Goal: Information Seeking & Learning: Find contact information

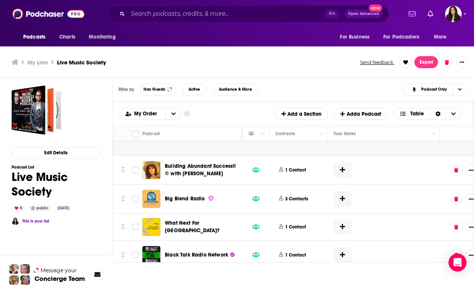
scroll to position [4749, 336]
click at [310, 179] on button "1 Contact" at bounding box center [294, 169] width 37 height 19
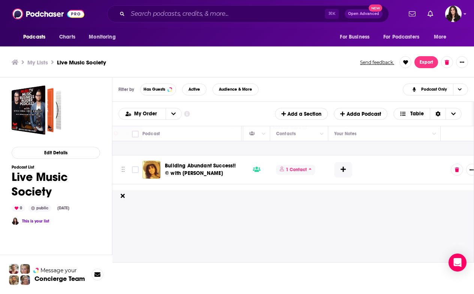
click at [307, 175] on span "1 Contact" at bounding box center [295, 170] width 39 height 10
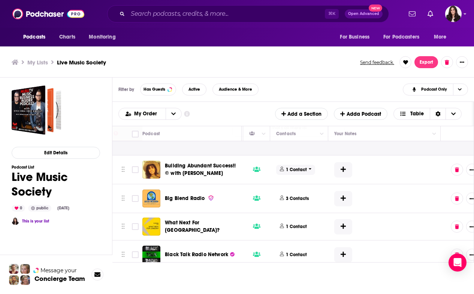
click at [307, 175] on span "1 Contact" at bounding box center [295, 170] width 39 height 10
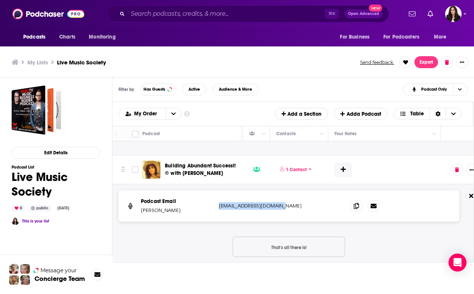
drag, startPoint x: 277, startPoint y: 222, endPoint x: 217, endPoint y: 222, distance: 59.9
click at [217, 222] on div "Podcast Email [PERSON_NAME] [EMAIL_ADDRESS][DOMAIN_NAME] [EMAIL_ADDRESS][DOMAIN…" at bounding box center [288, 205] width 341 height 31
copy p "[EMAIL_ADDRESS][DOMAIN_NAME]"
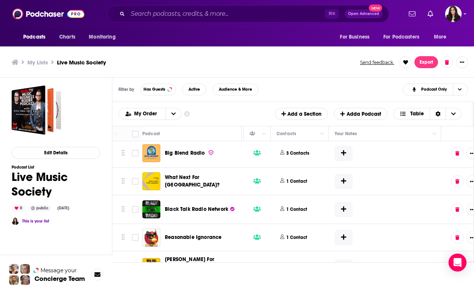
scroll to position [4887, 336]
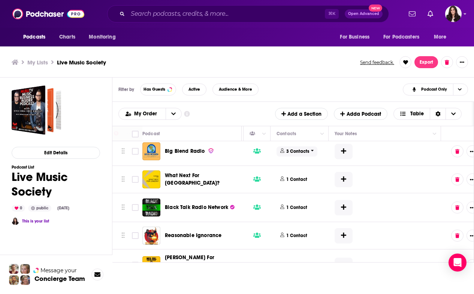
click at [304, 155] on p "3 Contacts" at bounding box center [297, 151] width 23 height 6
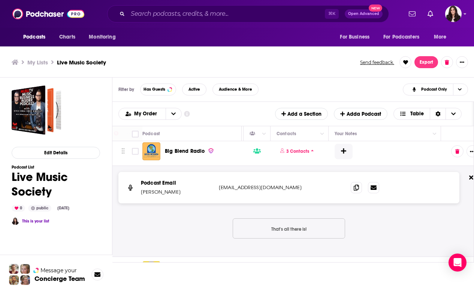
drag, startPoint x: 218, startPoint y: 203, endPoint x: 319, endPoint y: 202, distance: 101.5
click at [327, 203] on div "Podcast Email [PERSON_NAME] [EMAIL_ADDRESS][DOMAIN_NAME] [EMAIL_ADDRESS][DOMAIN…" at bounding box center [288, 187] width 341 height 31
click at [319, 191] on div "[EMAIL_ADDRESS][DOMAIN_NAME]" at bounding box center [282, 187] width 126 height 7
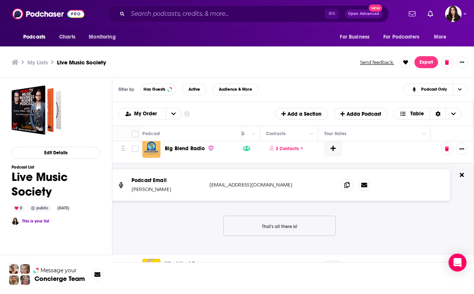
scroll to position [4890, 346]
click at [290, 152] on p "3 Contacts" at bounding box center [287, 149] width 23 height 6
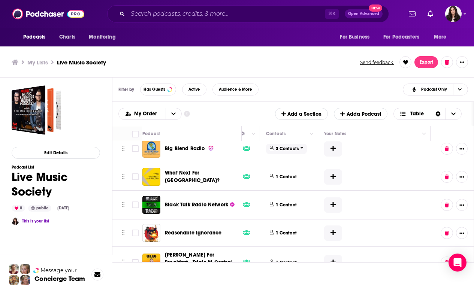
click at [295, 152] on p "3 Contacts" at bounding box center [287, 149] width 23 height 6
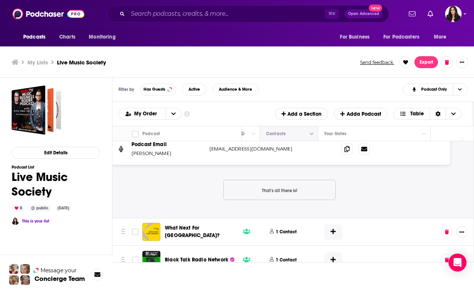
scroll to position [4927, 346]
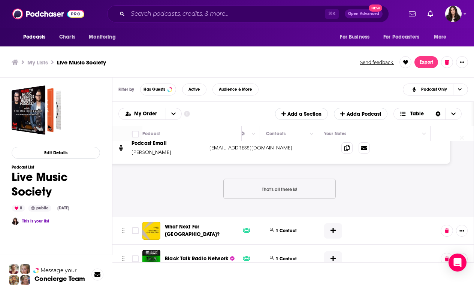
drag, startPoint x: 210, startPoint y: 163, endPoint x: 294, endPoint y: 163, distance: 84.3
click at [294, 152] on p "[EMAIL_ADDRESS][DOMAIN_NAME]" at bounding box center [258, 147] width 99 height 7
click at [349, 151] on icon at bounding box center [346, 148] width 5 height 6
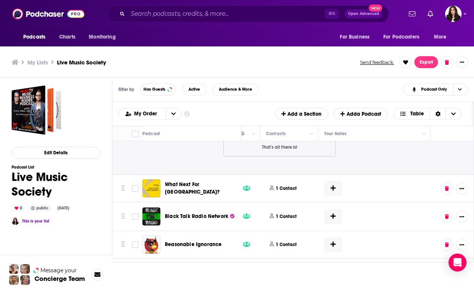
scroll to position [4971, 346]
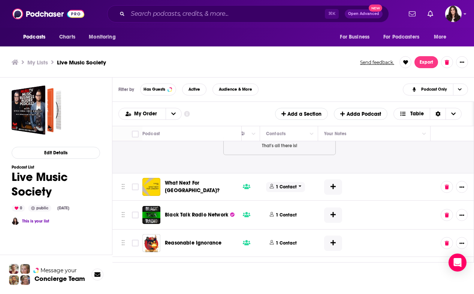
click at [295, 192] on span "1 Contact" at bounding box center [285, 187] width 39 height 10
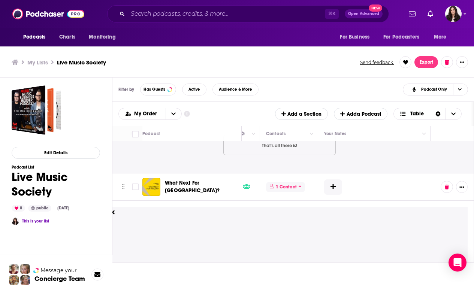
click at [299, 188] on icon at bounding box center [299, 186] width 3 height 4
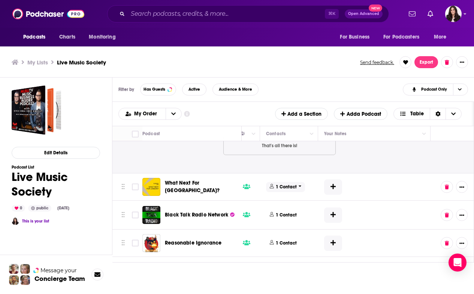
click at [299, 188] on icon at bounding box center [299, 186] width 3 height 4
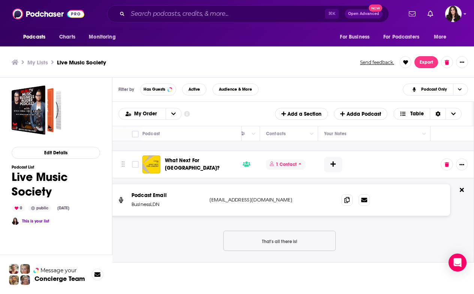
scroll to position [4995, 346]
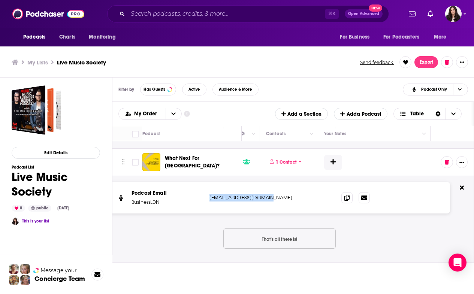
drag, startPoint x: 276, startPoint y: 217, endPoint x: 208, endPoint y: 214, distance: 67.8
click at [208, 213] on div "Podcast Email BusinessLDN [EMAIL_ADDRESS][DOMAIN_NAME] [EMAIL_ADDRESS][DOMAIN_N…" at bounding box center [279, 197] width 341 height 31
copy p "[EMAIL_ADDRESS][DOMAIN_NAME]"
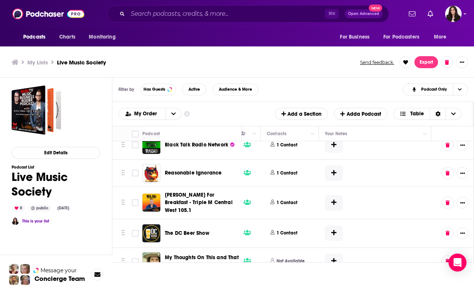
scroll to position [5134, 346]
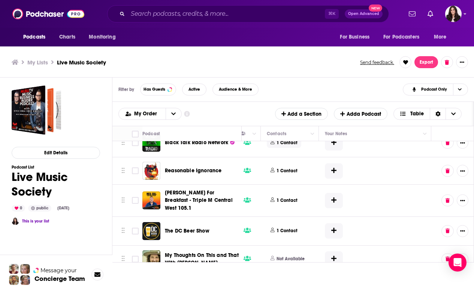
click at [297, 148] on span "1 Contact" at bounding box center [284, 143] width 34 height 10
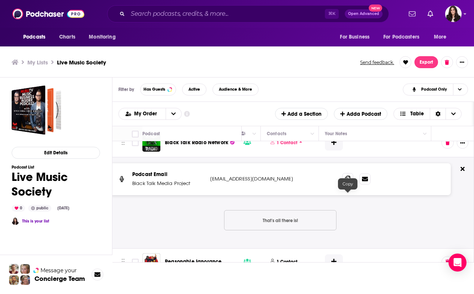
click at [345, 182] on icon at bounding box center [347, 179] width 5 height 6
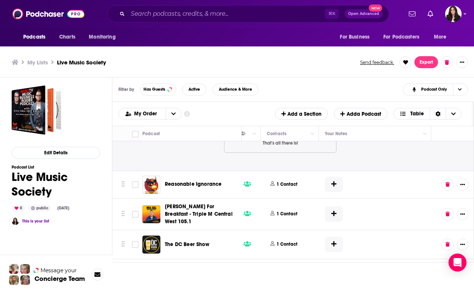
scroll to position [5235, 346]
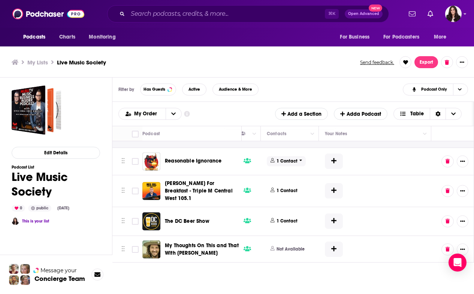
click at [293, 170] on button "1 Contact" at bounding box center [287, 161] width 41 height 18
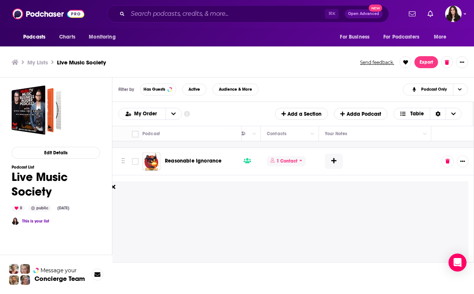
click at [294, 164] on p "1 Contact" at bounding box center [286, 161] width 21 height 6
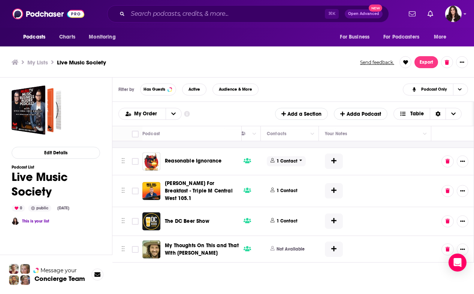
click at [295, 164] on p "1 Contact" at bounding box center [286, 161] width 21 height 6
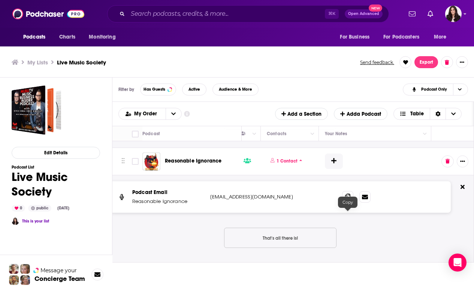
click at [343, 202] on span at bounding box center [347, 196] width 11 height 11
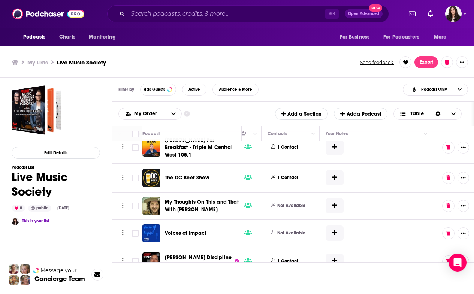
scroll to position [5369, 345]
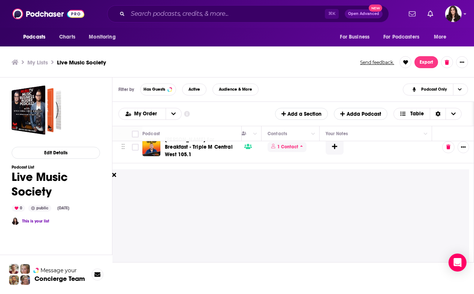
click at [300, 148] on icon at bounding box center [301, 146] width 3 height 4
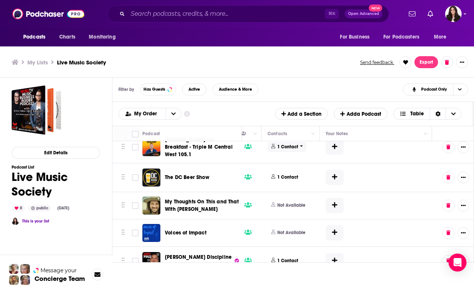
click at [297, 152] on span "1 Contact" at bounding box center [286, 147] width 39 height 10
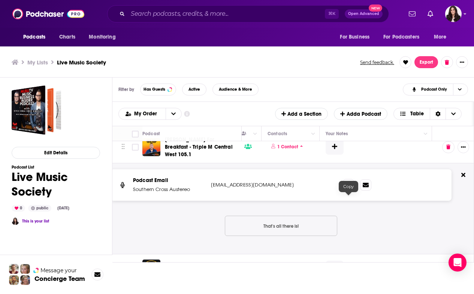
click at [348, 188] on icon at bounding box center [348, 185] width 5 height 6
click at [117, 131] on div "Podcast Email Reasonable Ignorance [EMAIL_ADDRESS][DOMAIN_NAME] [EMAIL_ADDRESS]…" at bounding box center [120, 85] width 707 height 91
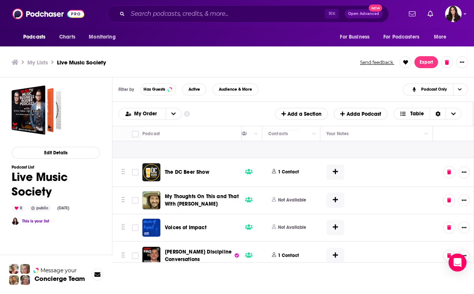
scroll to position [5469, 344]
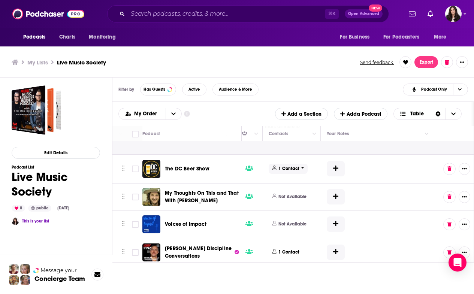
click at [299, 174] on span "1 Contact" at bounding box center [288, 169] width 39 height 10
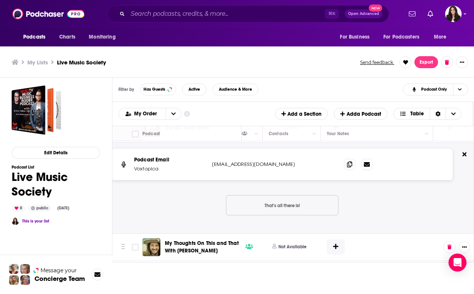
scroll to position [5496, 344]
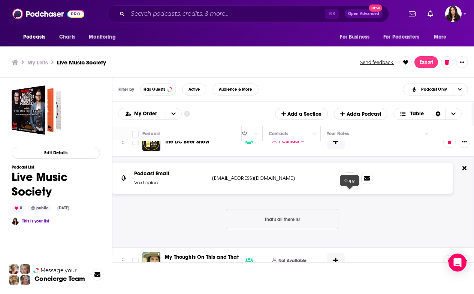
click at [349, 181] on icon at bounding box center [349, 178] width 5 height 6
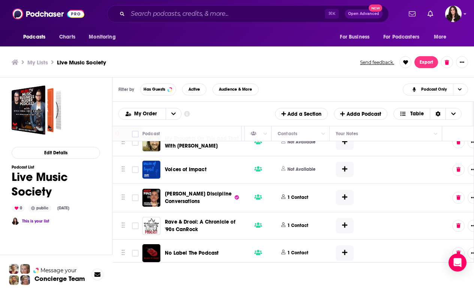
scroll to position [5615, 334]
click at [300, 201] on p "1 Contact" at bounding box center [298, 197] width 21 height 6
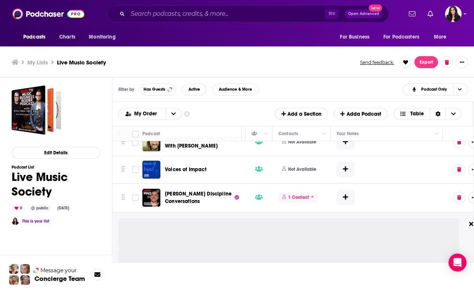
scroll to position [5642, 334]
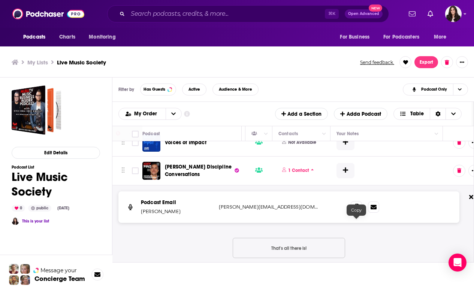
click at [356, 210] on icon at bounding box center [356, 207] width 5 height 6
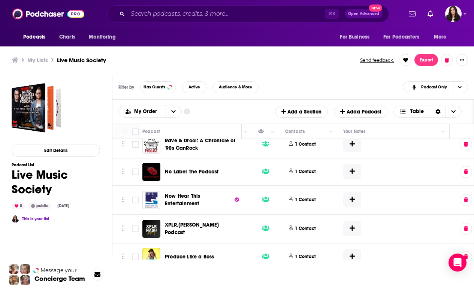
scroll to position [5796, 327]
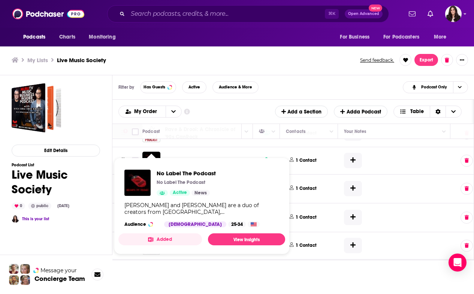
click at [462, 141] on div at bounding box center [471, 133] width 31 height 15
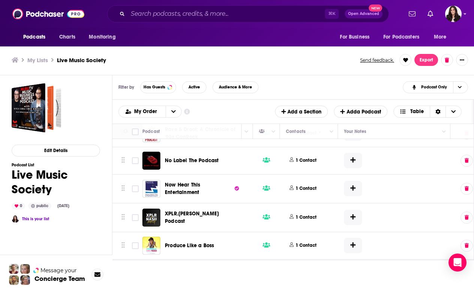
click at [312, 136] on p "1 Contact" at bounding box center [305, 133] width 21 height 6
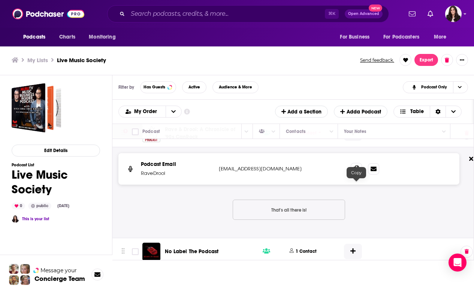
click at [351, 174] on span at bounding box center [356, 168] width 11 height 11
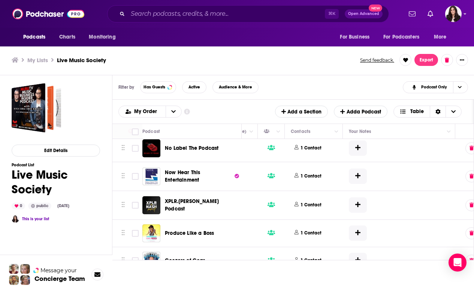
scroll to position [5900, 322]
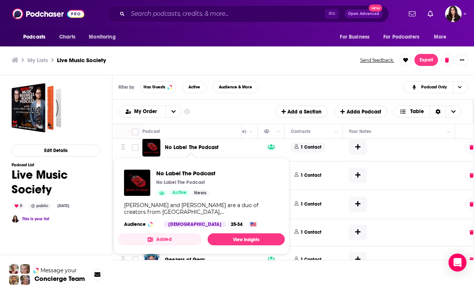
click at [314, 151] on p "1 Contact" at bounding box center [310, 147] width 21 height 6
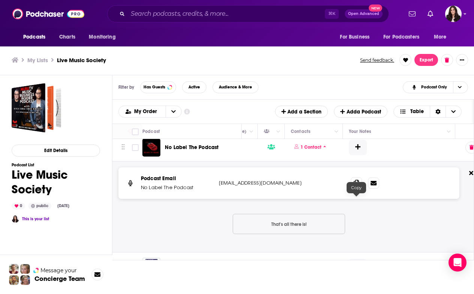
click at [357, 186] on icon at bounding box center [356, 183] width 5 height 6
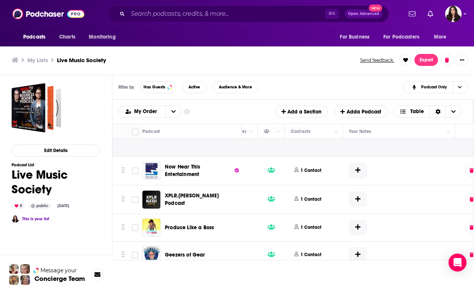
scroll to position [6022, 322]
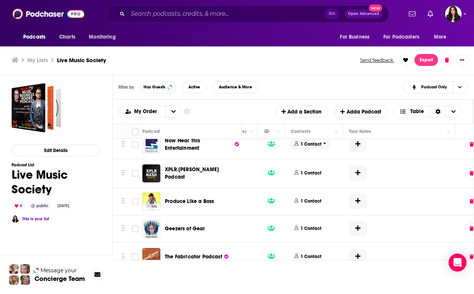
click at [321, 149] on span "1 Contact" at bounding box center [310, 144] width 39 height 10
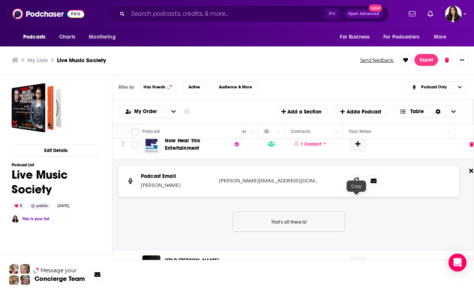
click at [354, 184] on icon at bounding box center [356, 181] width 5 height 6
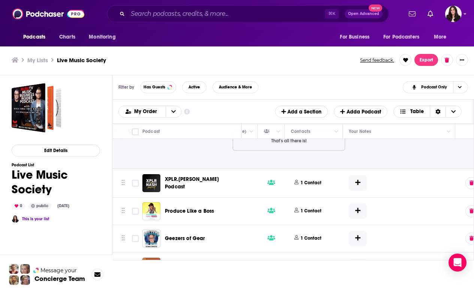
scroll to position [6133, 322]
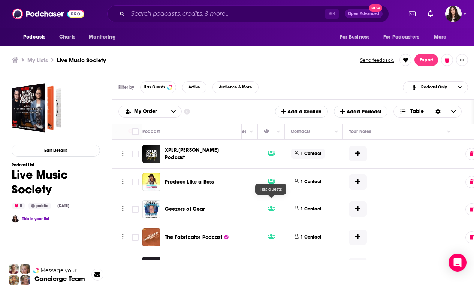
click at [291, 159] on span "1 Contact" at bounding box center [308, 154] width 34 height 10
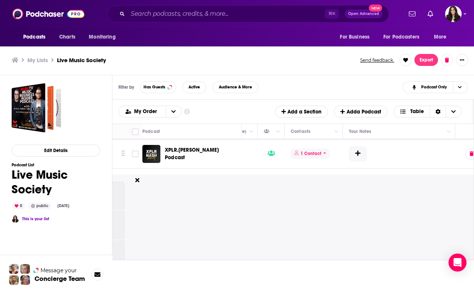
click at [319, 157] on p "1 Contact" at bounding box center [310, 154] width 21 height 6
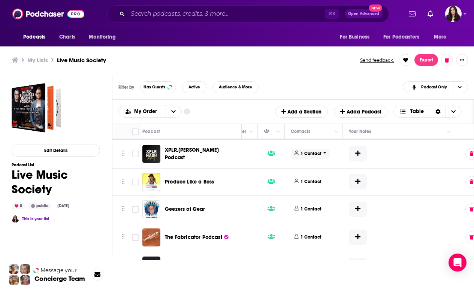
click at [321, 159] on span "1 Contact" at bounding box center [310, 154] width 39 height 10
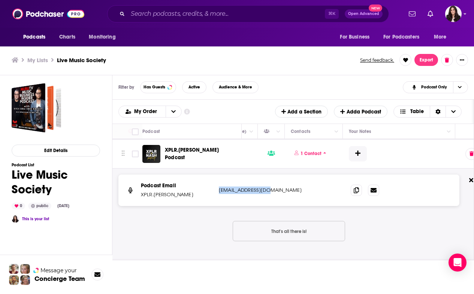
drag, startPoint x: 267, startPoint y: 209, endPoint x: 213, endPoint y: 209, distance: 53.9
click at [213, 206] on div "Podcast Email XPLR.[PERSON_NAME] [EMAIL_ADDRESS][DOMAIN_NAME] [EMAIL_ADDRESS][D…" at bounding box center [288, 190] width 341 height 31
click at [337, 205] on div "Podcast Email XPLR.[PERSON_NAME] [EMAIL_ADDRESS][DOMAIN_NAME] [EMAIL_ADDRESS][D…" at bounding box center [288, 190] width 341 height 31
click at [352, 195] on span at bounding box center [356, 189] width 11 height 11
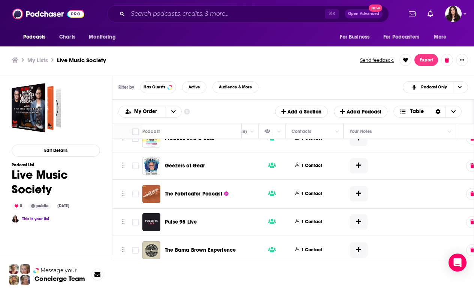
scroll to position [6267, 321]
click at [318, 148] on button "1 Contact" at bounding box center [310, 139] width 37 height 18
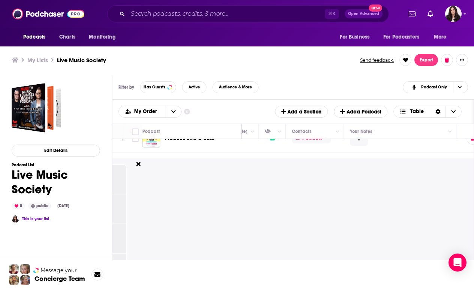
click at [318, 142] on p "1 Contact" at bounding box center [311, 138] width 21 height 6
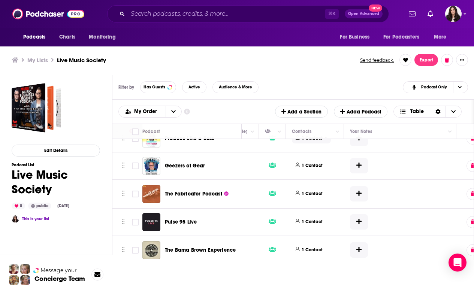
click at [318, 142] on p "1 Contact" at bounding box center [311, 138] width 21 height 6
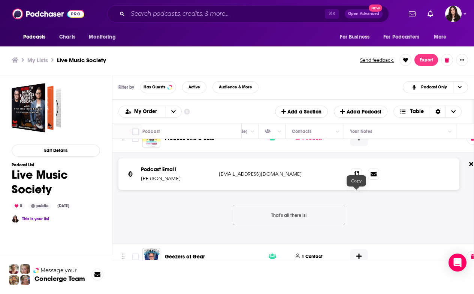
click at [356, 177] on icon at bounding box center [356, 174] width 5 height 6
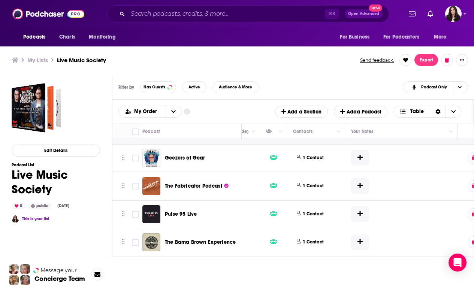
scroll to position [6366, 319]
click at [319, 161] on p "1 Contact" at bounding box center [313, 158] width 21 height 6
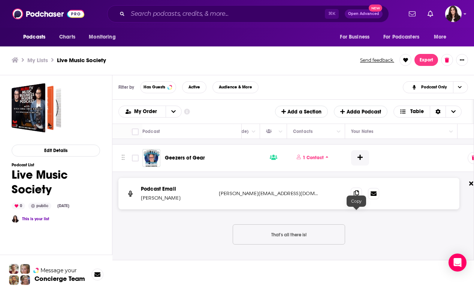
click at [355, 196] on icon at bounding box center [356, 193] width 5 height 6
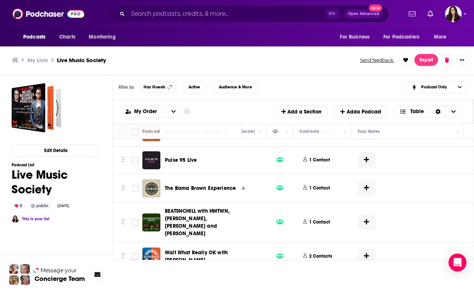
scroll to position [6511, 312]
click at [320, 137] on span "1 Contact" at bounding box center [319, 132] width 39 height 10
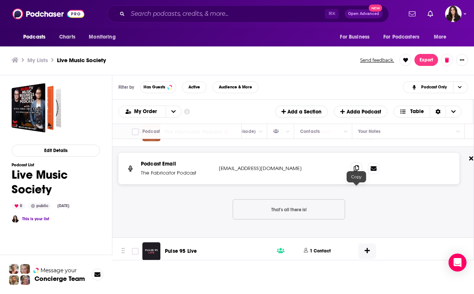
click at [353, 174] on span at bounding box center [356, 168] width 11 height 11
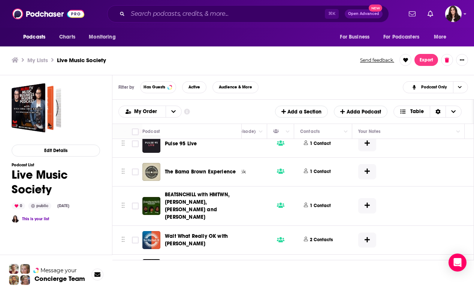
scroll to position [6632, 312]
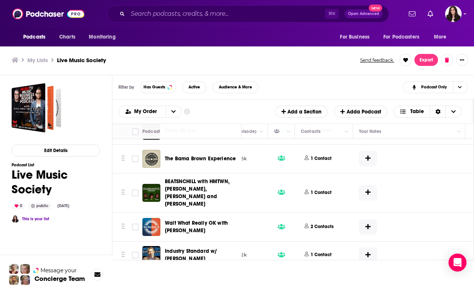
click at [470, 117] on div "Podcasts Add My Order Customize Your List Order Select the “My Order” sort and …" at bounding box center [292, 112] width 361 height 24
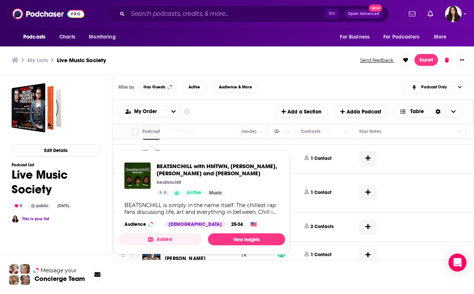
click at [357, 143] on td at bounding box center [409, 130] width 112 height 27
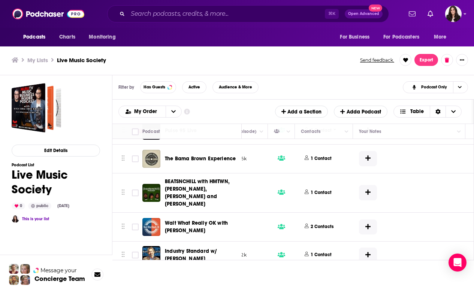
click at [328, 134] on p "1 Contact" at bounding box center [320, 130] width 21 height 6
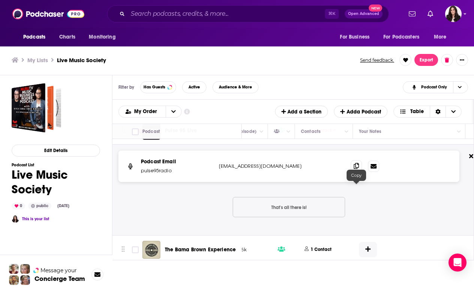
click at [355, 169] on icon at bounding box center [356, 166] width 5 height 6
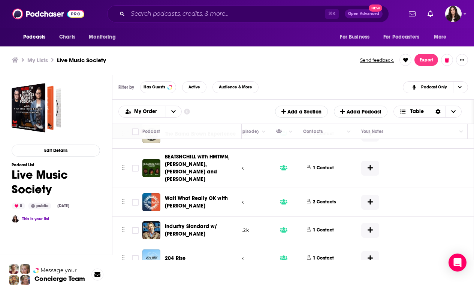
scroll to position [6747, 309]
click at [337, 135] on icon at bounding box center [337, 133] width 3 height 4
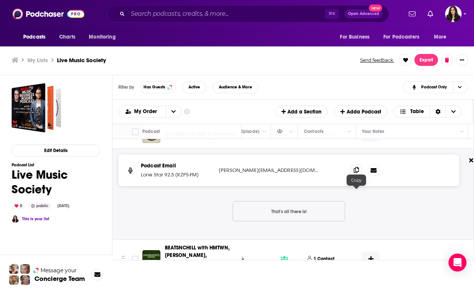
click at [353, 176] on span at bounding box center [356, 169] width 11 height 11
drag, startPoint x: 199, startPoint y: 200, endPoint x: 149, endPoint y: 200, distance: 50.2
click at [149, 179] on p "Lone Star 92.5 (KZPS-FM)" at bounding box center [177, 174] width 72 height 7
click at [195, 170] on p "Podcast Email" at bounding box center [177, 165] width 72 height 7
drag, startPoint x: 200, startPoint y: 197, endPoint x: 140, endPoint y: 199, distance: 60.7
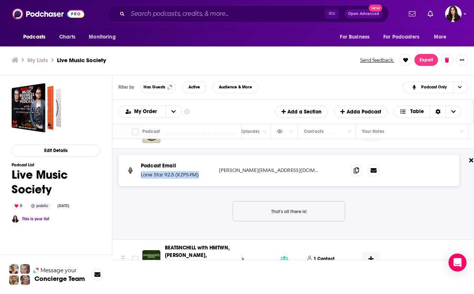
click at [140, 186] on div "Podcast Email Lone Star 92.5 (KZPS-FM) [PERSON_NAME][EMAIL_ADDRESS][DOMAIN_NAME…" at bounding box center [288, 170] width 341 height 31
copy p "Lone Star 92.5 (KZPS-FM)"
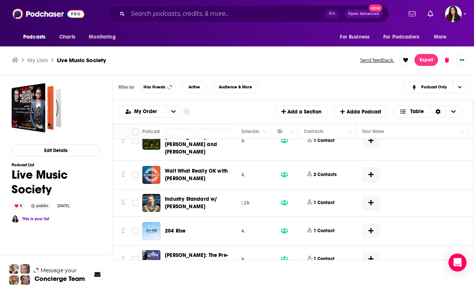
scroll to position [6867, 309]
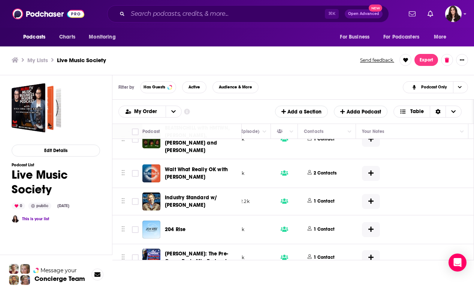
click at [331, 151] on button "1 Contact" at bounding box center [322, 139] width 37 height 30
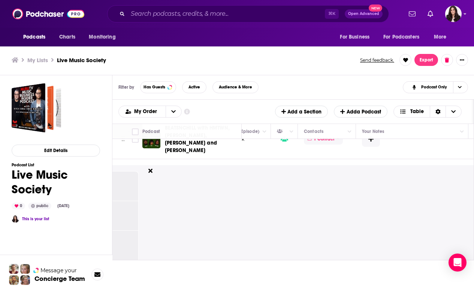
click at [331, 142] on p "1 Contact" at bounding box center [323, 139] width 21 height 6
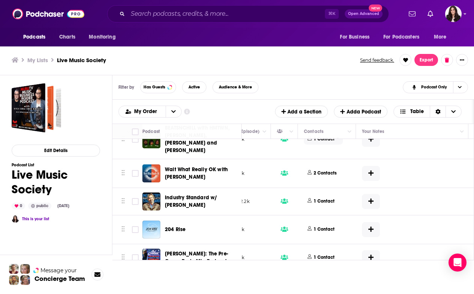
click at [336, 140] on icon at bounding box center [337, 138] width 3 height 4
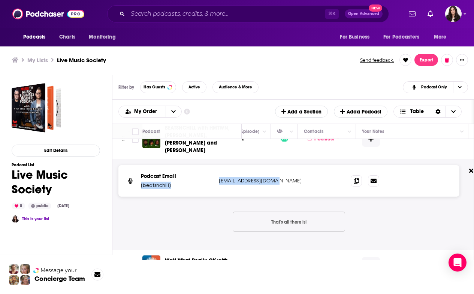
drag, startPoint x: 279, startPoint y: 190, endPoint x: 215, endPoint y: 190, distance: 64.4
click at [215, 190] on div "Podcast Email [beatsnchill] [EMAIL_ADDRESS][DOMAIN_NAME] [EMAIL_ADDRESS][DOMAIN…" at bounding box center [288, 180] width 341 height 31
click at [238, 185] on p "[EMAIL_ADDRESS][DOMAIN_NAME]" at bounding box center [268, 180] width 99 height 7
click at [356, 184] on icon at bounding box center [356, 181] width 5 height 6
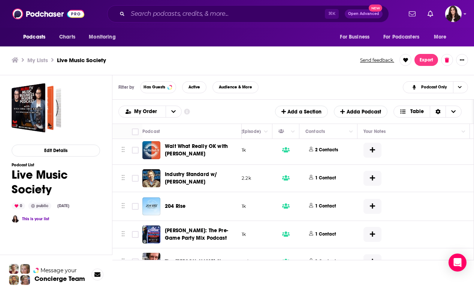
scroll to position [6992, 307]
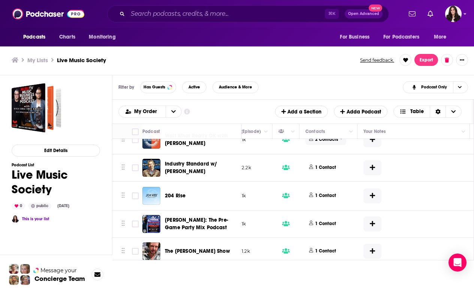
click at [329, 143] on p "2 Contacts" at bounding box center [326, 139] width 23 height 6
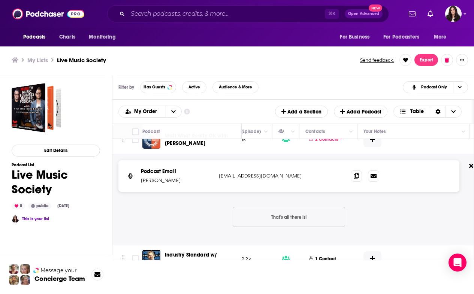
drag, startPoint x: 292, startPoint y: 189, endPoint x: 205, endPoint y: 188, distance: 86.9
click at [0, 0] on div "Podcast Email [PERSON_NAME] [PERSON_NAME][EMAIL_ADDRESS][DOMAIN_NAME] [EMAIL_AD…" at bounding box center [0, 0] width 0 height 0
click at [356, 179] on icon at bounding box center [356, 176] width 5 height 6
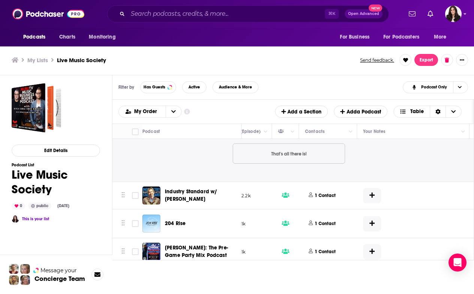
scroll to position [7087, 307]
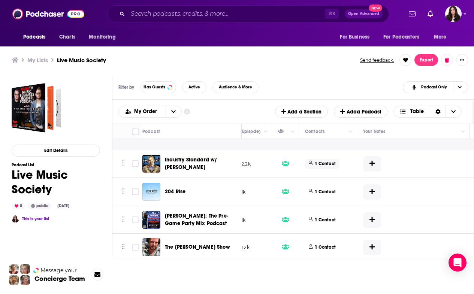
click at [332, 167] on p "1 Contact" at bounding box center [325, 164] width 21 height 6
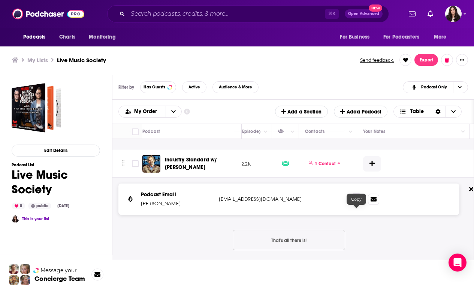
click at [353, 204] on span at bounding box center [356, 198] width 11 height 11
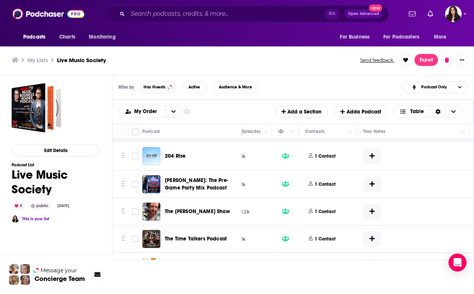
scroll to position [7214, 307]
click at [324, 159] on p "1 Contact" at bounding box center [325, 156] width 21 height 6
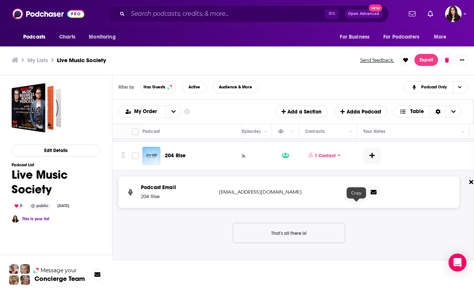
click at [354, 195] on icon at bounding box center [356, 192] width 5 height 6
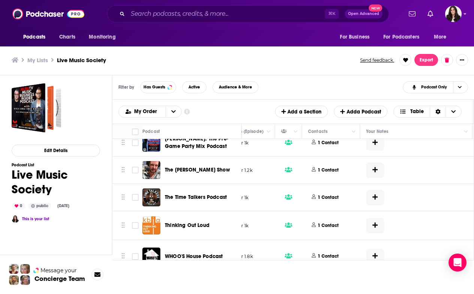
scroll to position [7348, 304]
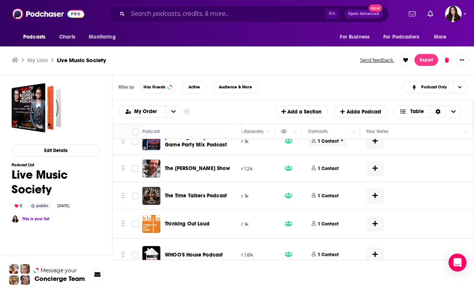
click at [329, 145] on p "1 Contact" at bounding box center [328, 141] width 21 height 6
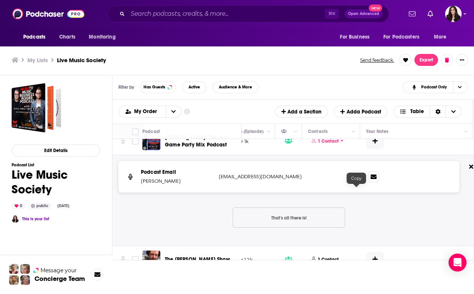
click at [355, 179] on icon at bounding box center [356, 176] width 5 height 6
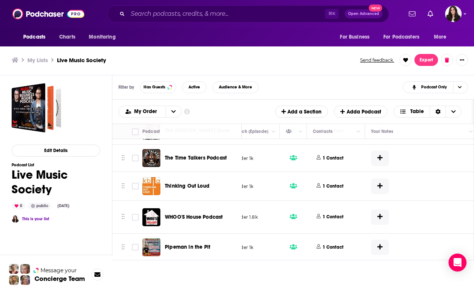
scroll to position [7475, 300]
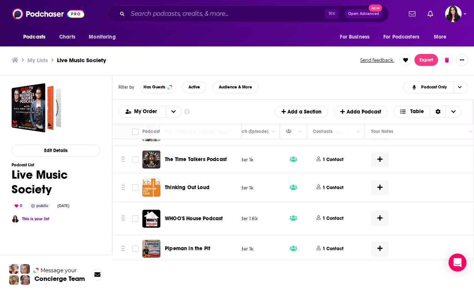
click at [343, 137] on span "1 Contact" at bounding box center [332, 132] width 39 height 10
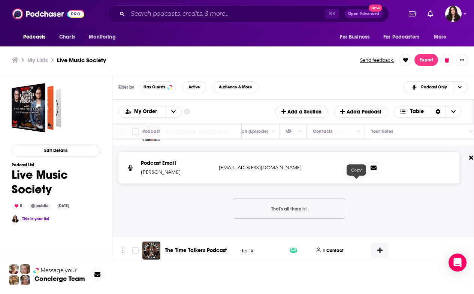
click at [357, 170] on icon at bounding box center [356, 167] width 5 height 6
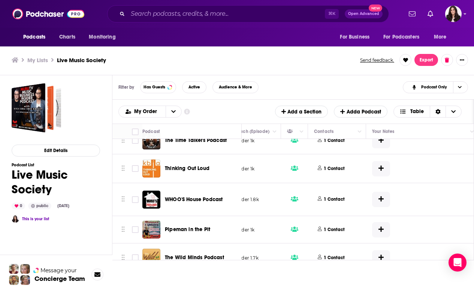
scroll to position [7588, 295]
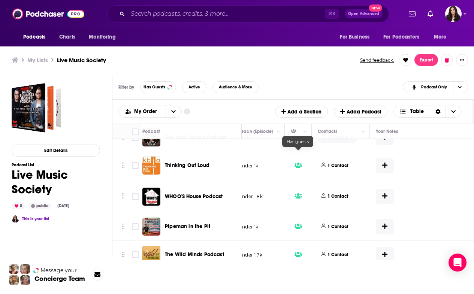
click at [351, 137] on icon at bounding box center [351, 136] width 3 height 1
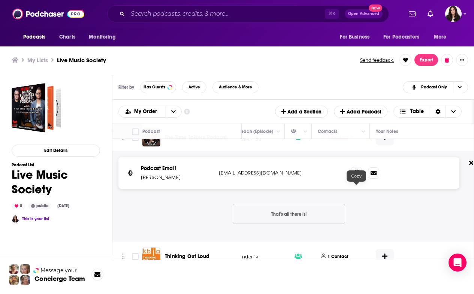
click at [355, 176] on icon at bounding box center [356, 173] width 5 height 6
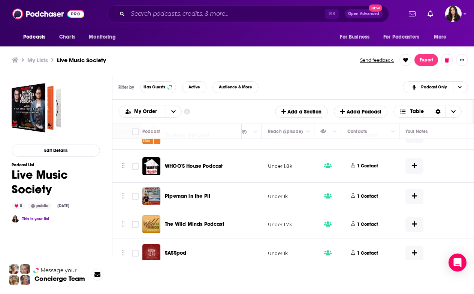
scroll to position [7711, 264]
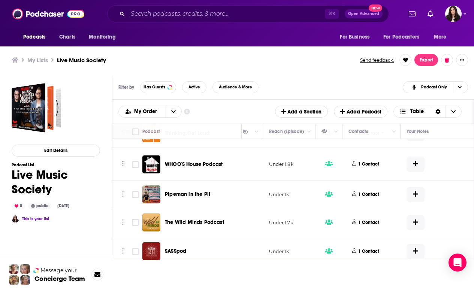
click at [375, 137] on p "1 Contact" at bounding box center [368, 133] width 21 height 6
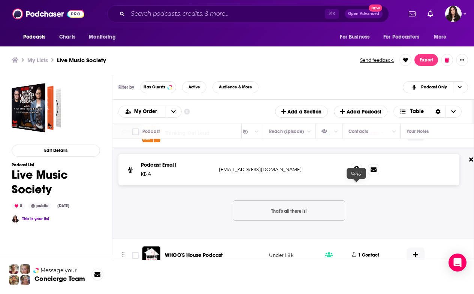
click at [359, 175] on span at bounding box center [356, 169] width 11 height 11
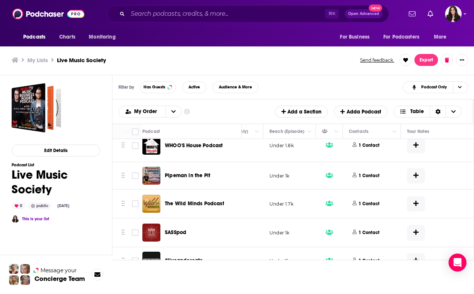
scroll to position [7833, 264]
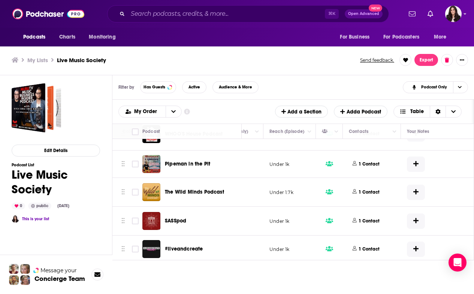
click at [374, 142] on button "1 Contact" at bounding box center [367, 134] width 37 height 24
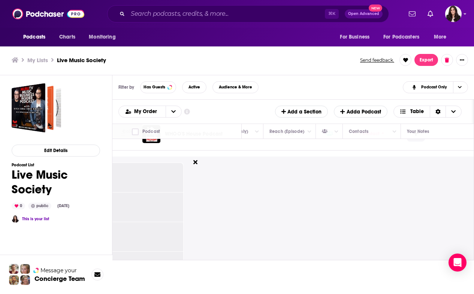
click at [375, 137] on p "1 Contact" at bounding box center [368, 134] width 21 height 6
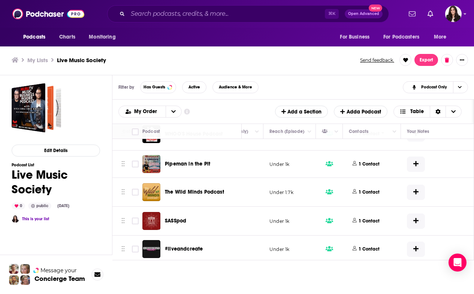
click at [375, 137] on p "1 Contact" at bounding box center [368, 134] width 21 height 6
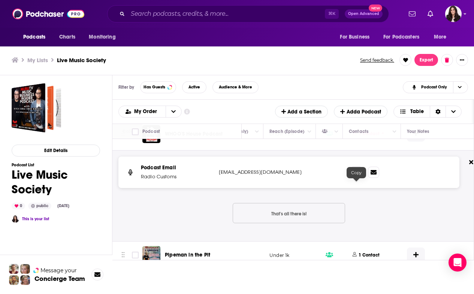
click at [355, 175] on icon at bounding box center [356, 172] width 5 height 6
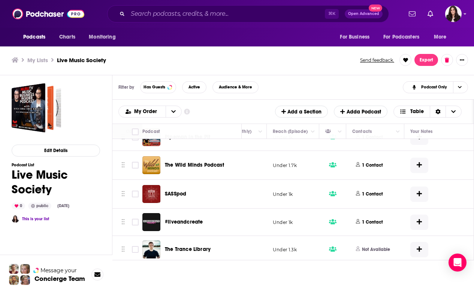
scroll to position [7951, 260]
click at [378, 140] on p "1 Contact" at bounding box center [372, 137] width 21 height 6
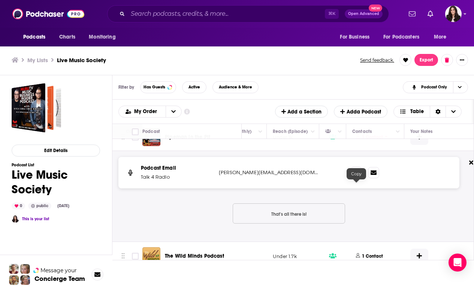
click at [355, 175] on icon at bounding box center [356, 172] width 5 height 6
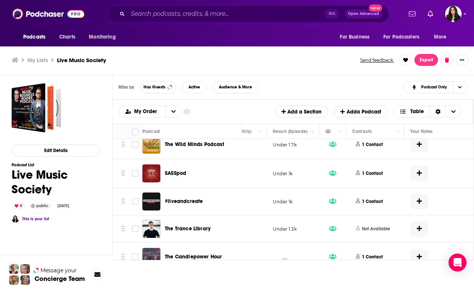
scroll to position [8068, 260]
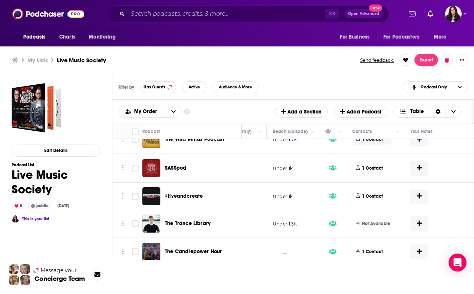
click at [380, 143] on p "1 Contact" at bounding box center [372, 139] width 21 height 6
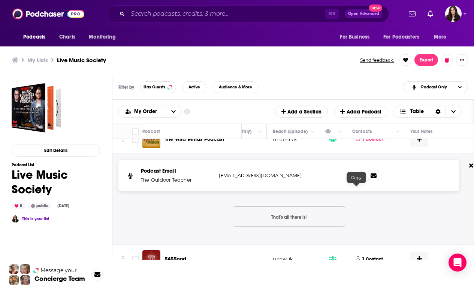
click at [353, 181] on span at bounding box center [356, 175] width 11 height 11
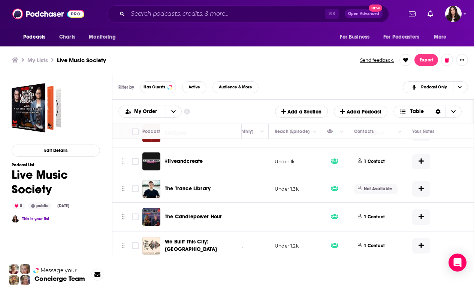
scroll to position [8193, 258]
click at [389, 135] on icon at bounding box center [388, 132] width 3 height 4
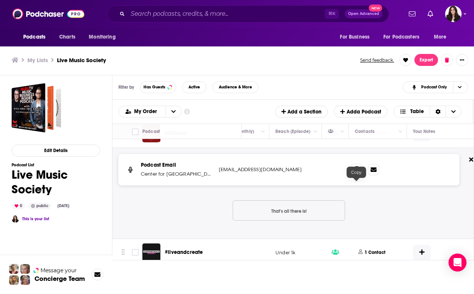
click at [355, 172] on icon at bounding box center [356, 169] width 5 height 6
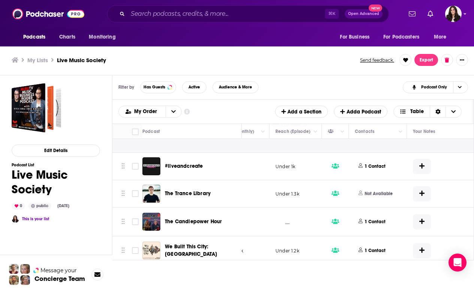
scroll to position [8287, 258]
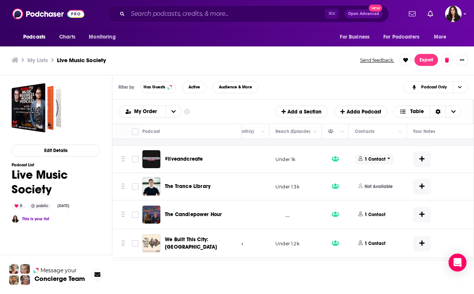
click at [384, 163] on p "1 Contact" at bounding box center [374, 159] width 21 height 6
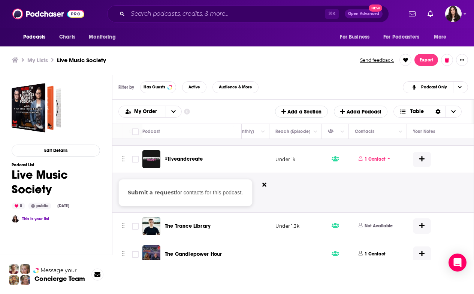
scroll to position [8322, 257]
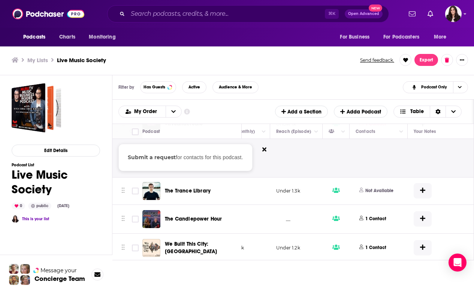
click at [387, 129] on span "1 Contact" at bounding box center [374, 124] width 39 height 10
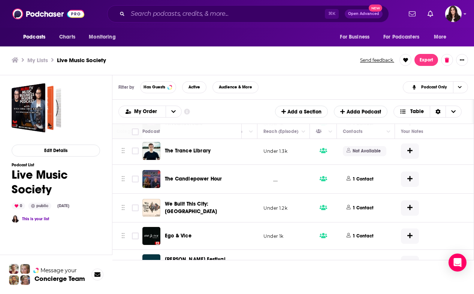
scroll to position [8290, 269]
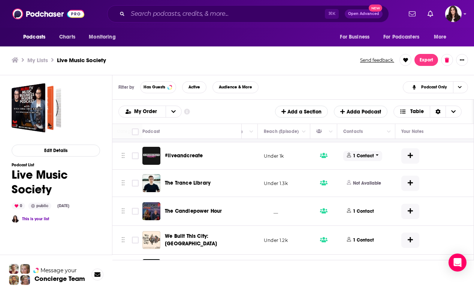
click at [368, 159] on p "1 Contact" at bounding box center [363, 156] width 21 height 6
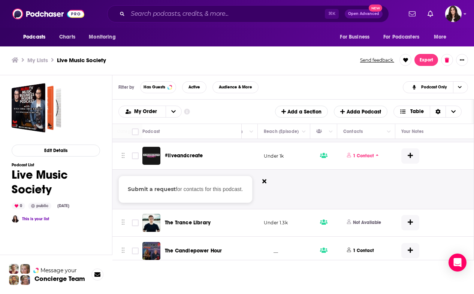
click at [169, 193] on button "Submit a request" at bounding box center [152, 189] width 48 height 8
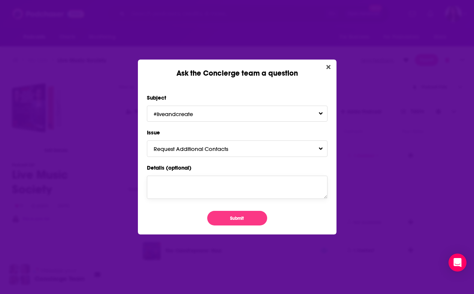
click at [263, 198] on textarea "Details (optional)" at bounding box center [237, 187] width 181 height 23
click at [321, 68] on div "Ask the Concierge team a question" at bounding box center [237, 69] width 198 height 18
click at [327, 67] on icon "Close" at bounding box center [328, 67] width 4 height 4
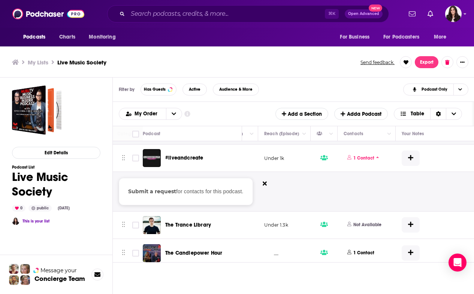
scroll to position [2, 0]
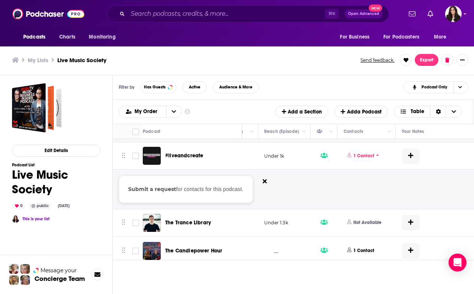
click at [455, 136] on div "Podcast Email Center for [GEOGRAPHIC_DATA] [EMAIL_ADDRESS][DOMAIN_NAME] [EMAIL_…" at bounding box center [289, 96] width 341 height 79
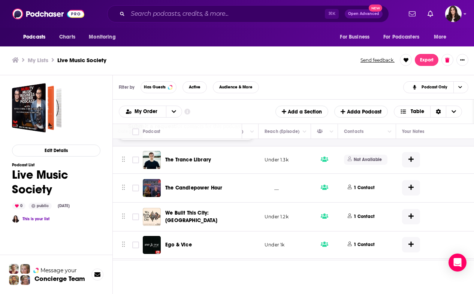
scroll to position [8353, 269]
click at [356, 193] on span "1 Contact" at bounding box center [363, 188] width 39 height 10
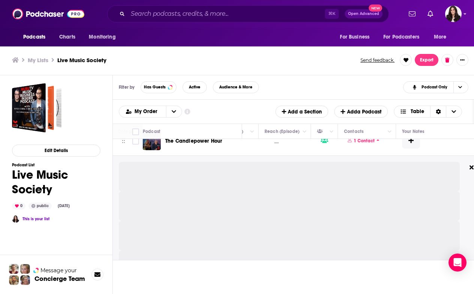
scroll to position [8404, 266]
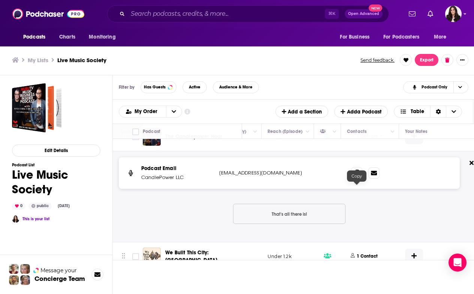
click at [355, 176] on icon at bounding box center [356, 173] width 5 height 6
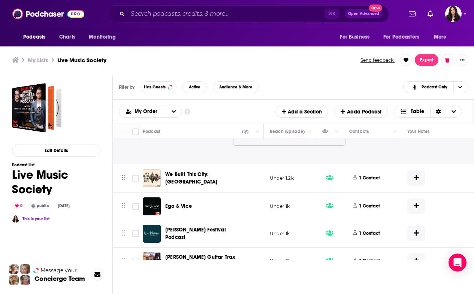
scroll to position [8512, 264]
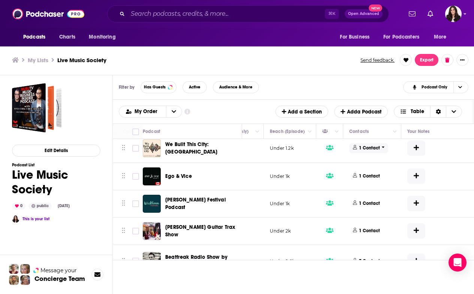
click at [372, 151] on p "1 Contact" at bounding box center [369, 148] width 21 height 6
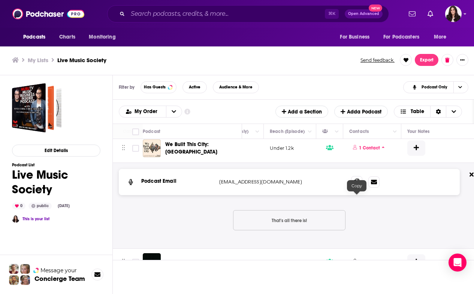
click at [356, 185] on icon at bounding box center [356, 182] width 5 height 6
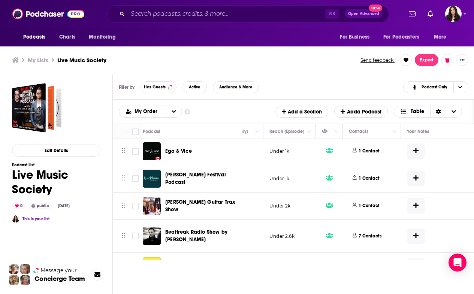
scroll to position [8623, 264]
click at [369, 156] on span "1 Contact" at bounding box center [368, 151] width 39 height 10
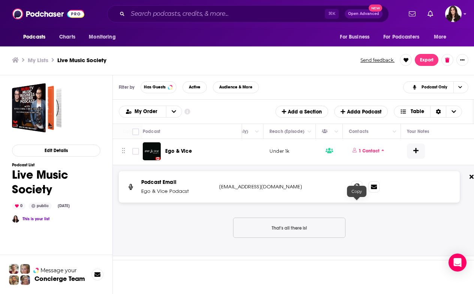
click at [357, 190] on icon at bounding box center [356, 187] width 5 height 6
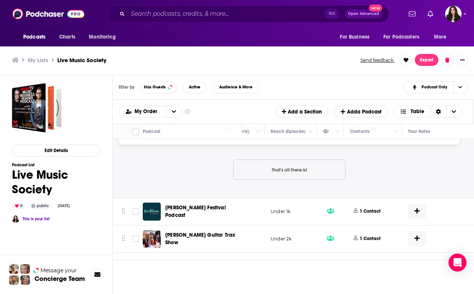
scroll to position [8733, 263]
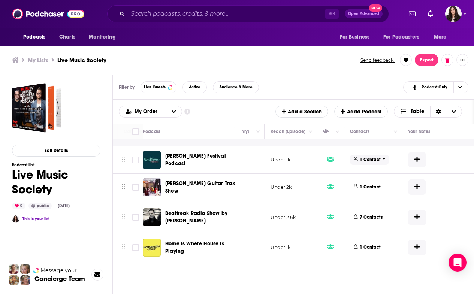
click at [381, 165] on span "1 Contact" at bounding box center [369, 160] width 39 height 10
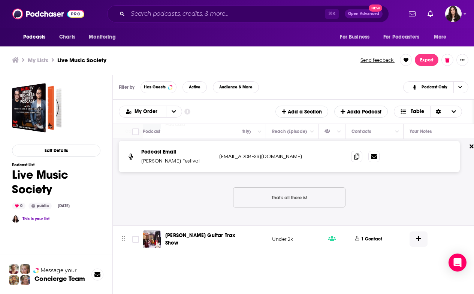
scroll to position [8773, 261]
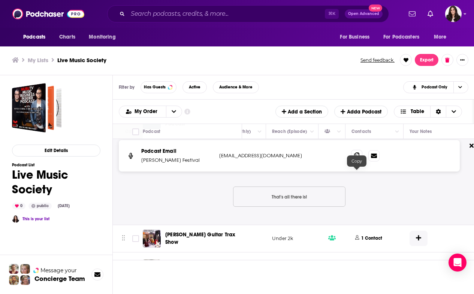
click at [355, 158] on icon at bounding box center [356, 155] width 5 height 6
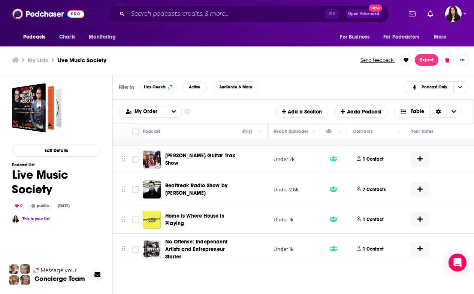
scroll to position [8855, 260]
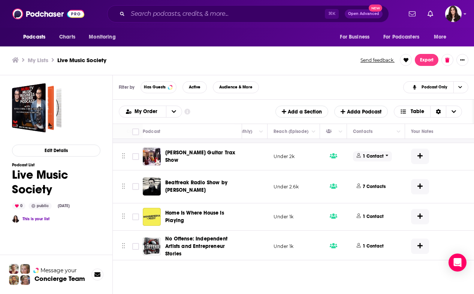
click at [382, 160] on p "1 Contact" at bounding box center [373, 156] width 21 height 6
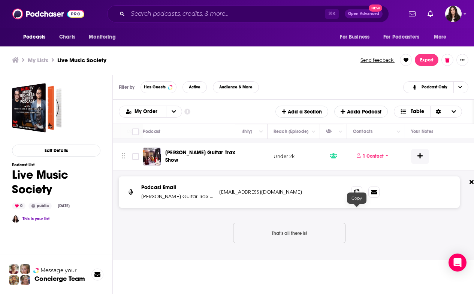
click at [356, 195] on icon at bounding box center [356, 192] width 5 height 6
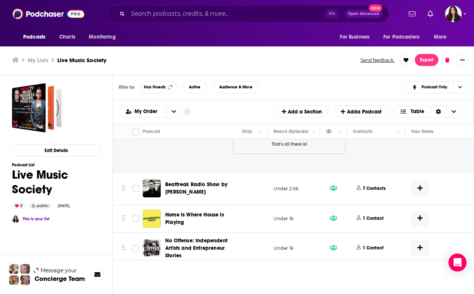
scroll to position [8949, 260]
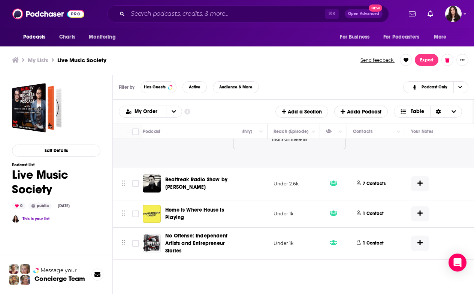
click at [369, 161] on div "Podcast Email [PERSON_NAME] Guitar Trax Show [EMAIL_ADDRESS][DOMAIN_NAME] [EMAI…" at bounding box center [289, 121] width 341 height 79
click at [376, 187] on p "7 Contacts" at bounding box center [374, 184] width 23 height 6
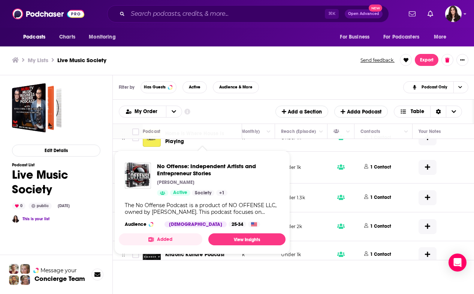
scroll to position [9223, 252]
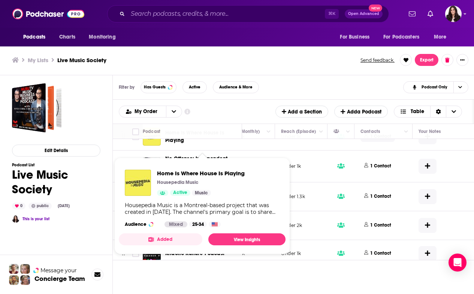
click at [379, 140] on p "1 Contact" at bounding box center [380, 136] width 21 height 6
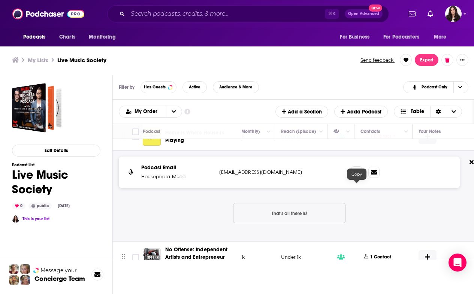
click at [356, 175] on icon at bounding box center [356, 172] width 5 height 6
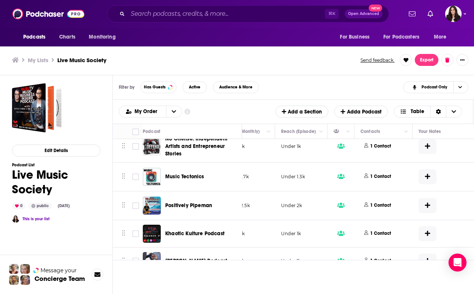
scroll to position [9335, 252]
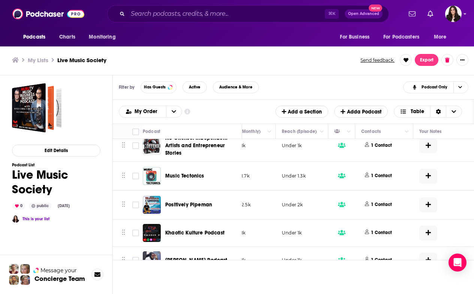
click at [468, 162] on td at bounding box center [469, 146] width 112 height 32
click at [376, 149] on p "1 Contact" at bounding box center [381, 145] width 21 height 6
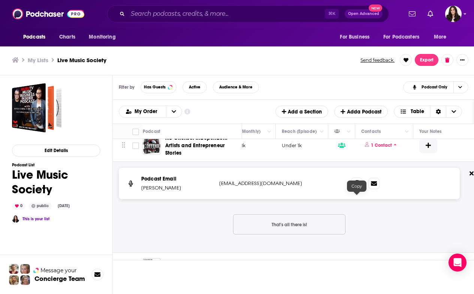
click at [357, 186] on icon at bounding box center [356, 183] width 5 height 6
click at [358, 186] on icon at bounding box center [356, 183] width 5 height 6
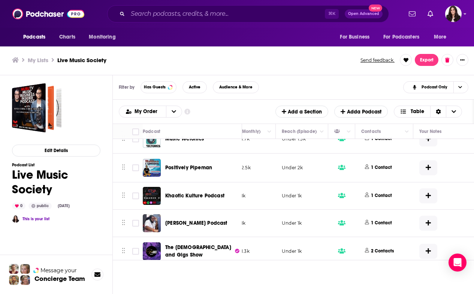
scroll to position [9463, 252]
click at [379, 142] on p "1 Contact" at bounding box center [381, 139] width 21 height 6
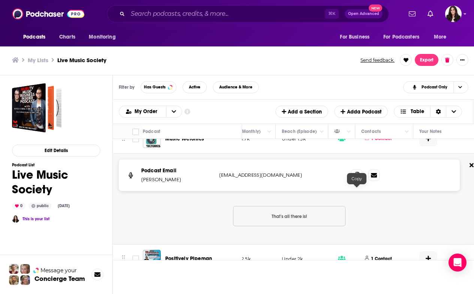
click at [355, 178] on icon at bounding box center [356, 175] width 5 height 6
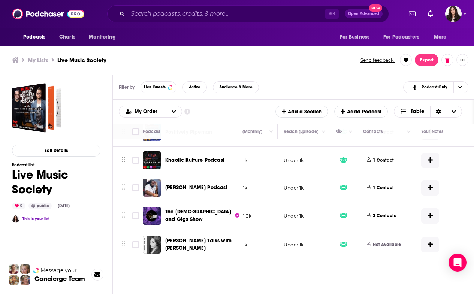
scroll to position [9590, 250]
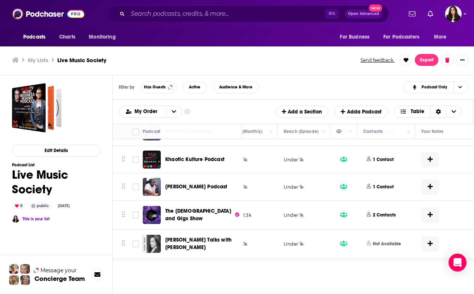
click at [458, 173] on td at bounding box center [471, 159] width 112 height 27
click at [136, 163] on input "Toggle select row" at bounding box center [135, 159] width 7 height 7
checkbox input "true"
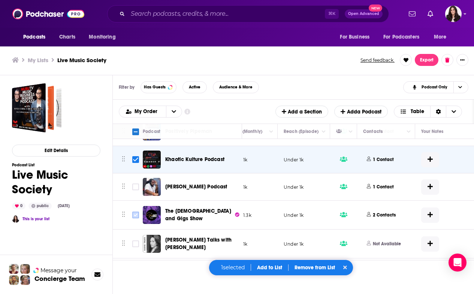
click at [135, 218] on input "Toggle select row" at bounding box center [135, 215] width 7 height 7
checkbox input "true"
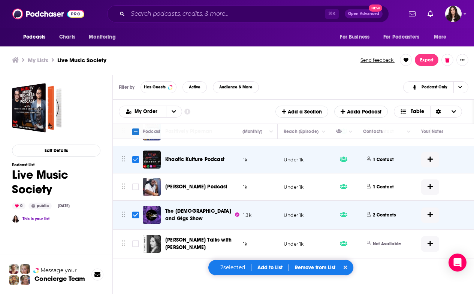
click at [136, 163] on input "Toggle select row" at bounding box center [135, 159] width 7 height 7
checkbox input "false"
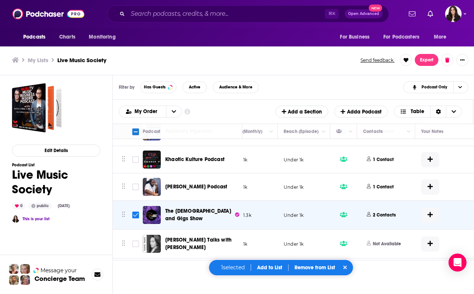
click at [136, 218] on input "Toggle select row" at bounding box center [135, 215] width 7 height 7
checkbox input "false"
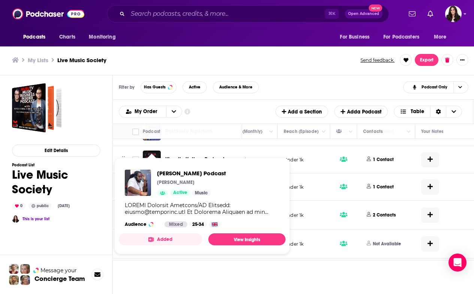
scroll to position [9565, 250]
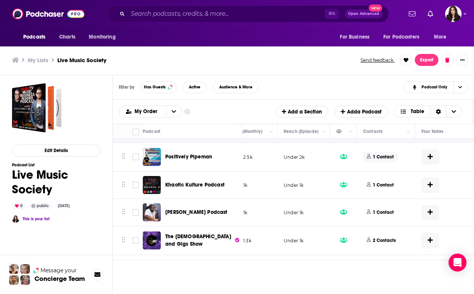
click at [384, 160] on p "1 Contact" at bounding box center [383, 157] width 21 height 6
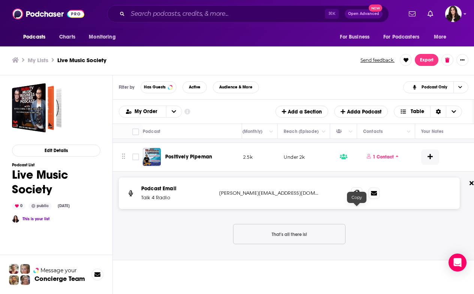
click at [357, 196] on icon at bounding box center [356, 193] width 5 height 6
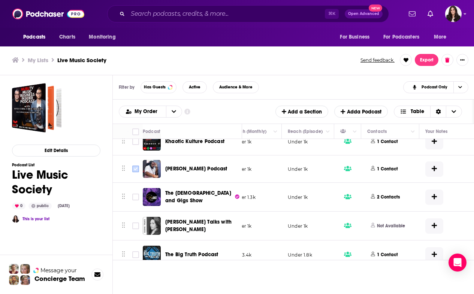
scroll to position [9700, 246]
click at [388, 145] on p "1 Contact" at bounding box center [387, 141] width 21 height 6
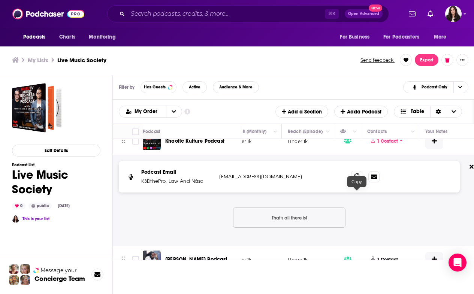
click at [355, 179] on icon at bounding box center [356, 176] width 5 height 6
drag, startPoint x: 141, startPoint y: 200, endPoint x: 204, endPoint y: 200, distance: 62.5
click at [204, 185] on p "K3DthePro, Law And Nása" at bounding box center [177, 181] width 72 height 7
copy p "K3DthePro, Law And Nása"
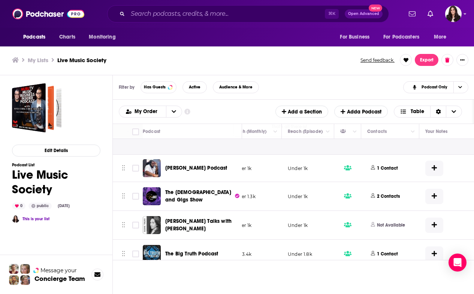
scroll to position [9799, 243]
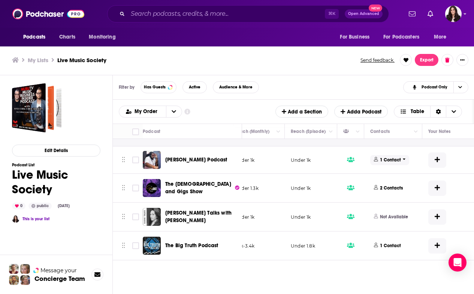
click at [400, 165] on span "1 Contact" at bounding box center [389, 160] width 39 height 10
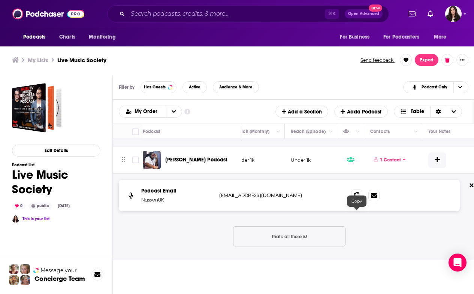
click at [355, 198] on icon at bounding box center [356, 195] width 5 height 6
drag, startPoint x: 143, startPoint y: 219, endPoint x: 168, endPoint y: 219, distance: 25.1
click at [168, 204] on p "NassenUK" at bounding box center [177, 199] width 72 height 7
copy p "NassenUK"
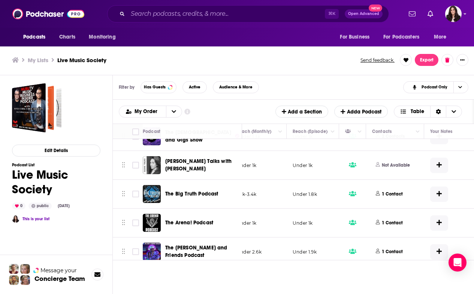
scroll to position [9942, 241]
click at [398, 139] on p "2 Contacts" at bounding box center [393, 136] width 23 height 6
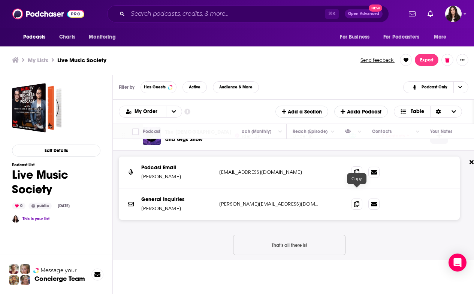
click at [354, 175] on icon at bounding box center [356, 172] width 5 height 6
click at [356, 207] on icon at bounding box center [356, 204] width 5 height 6
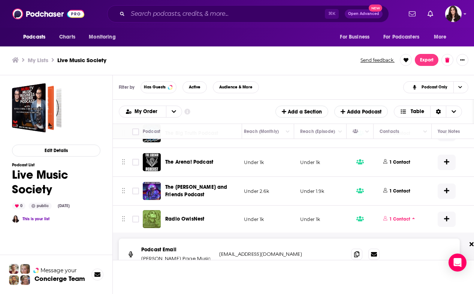
scroll to position [10126, 233]
click at [398, 136] on p "1 Contact" at bounding box center [399, 133] width 21 height 6
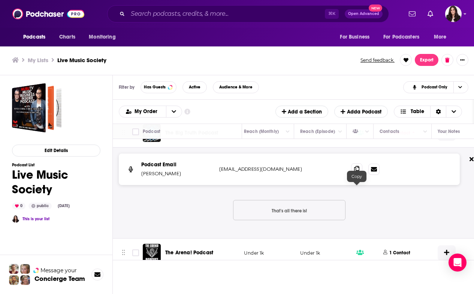
click at [357, 172] on icon at bounding box center [356, 169] width 5 height 6
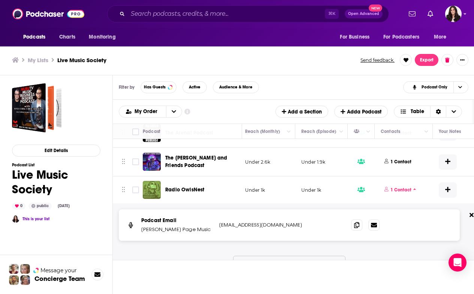
scroll to position [10249, 232]
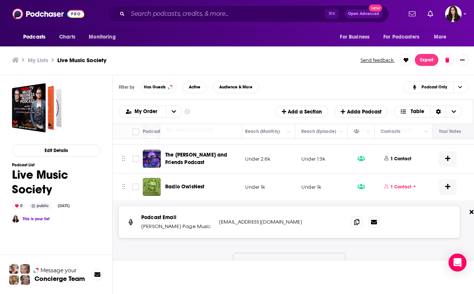
click at [408, 190] on p "1 Contact" at bounding box center [400, 187] width 21 height 6
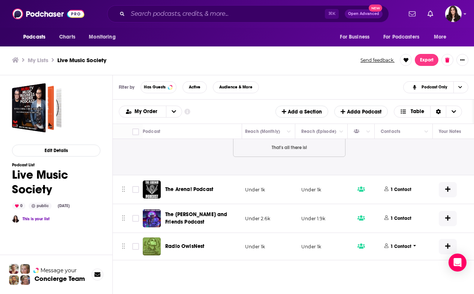
scroll to position [10210, 232]
click at [408, 209] on button "1 Contact" at bounding box center [399, 218] width 37 height 19
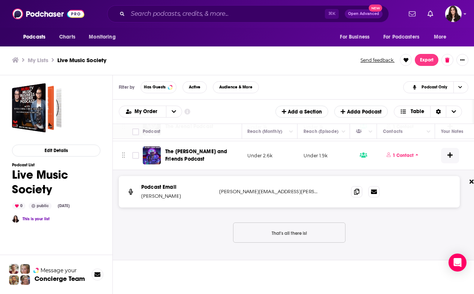
scroll to position [10270, 230]
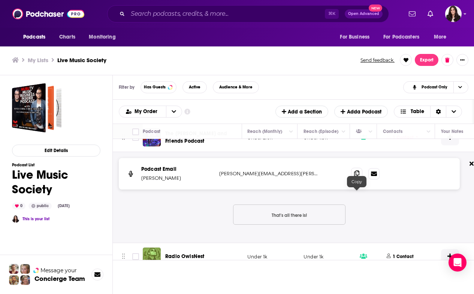
click at [353, 179] on span at bounding box center [356, 173] width 11 height 11
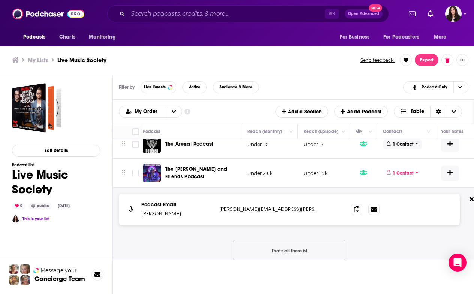
click at [405, 148] on p "1 Contact" at bounding box center [402, 144] width 21 height 6
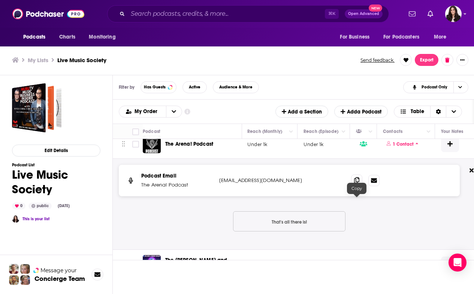
click at [355, 183] on icon at bounding box center [356, 180] width 5 height 6
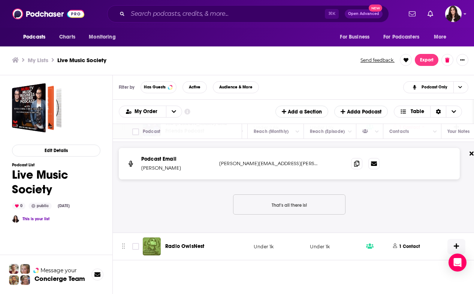
scroll to position [2, 0]
click at [409, 248] on p "1 Contact" at bounding box center [409, 246] width 21 height 6
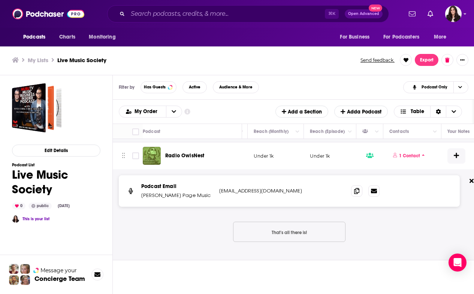
scroll to position [10485, 224]
click at [355, 190] on icon at bounding box center [356, 191] width 5 height 6
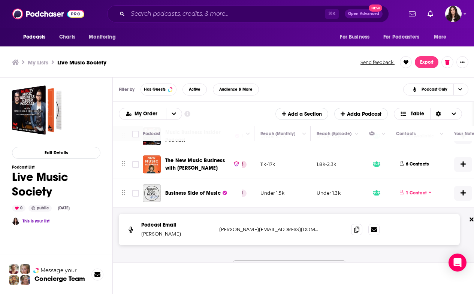
scroll to position [0, 217]
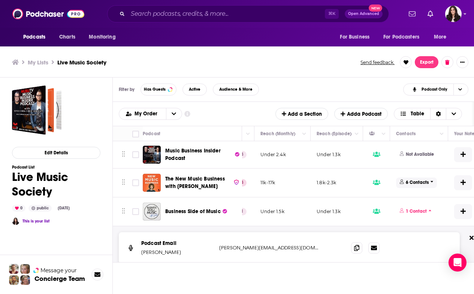
click at [423, 179] on span "6 Contacts" at bounding box center [416, 183] width 41 height 10
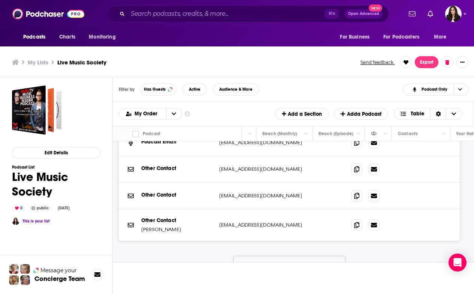
scroll to position [87, 215]
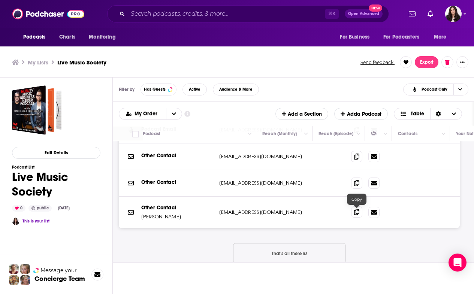
click at [355, 215] on icon at bounding box center [356, 212] width 5 height 6
click at [360, 187] on span at bounding box center [356, 182] width 11 height 11
click at [355, 153] on span at bounding box center [356, 156] width 11 height 11
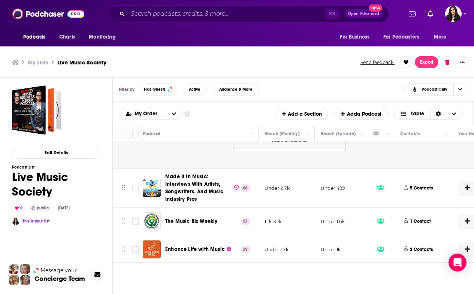
scroll to position [592, 213]
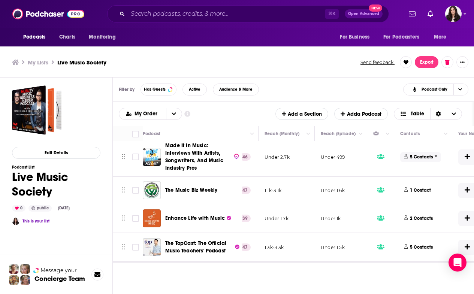
click at [427, 158] on p "5 Contacts" at bounding box center [421, 157] width 23 height 6
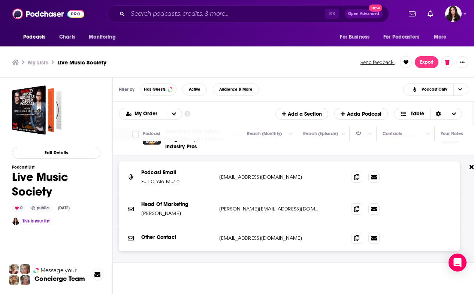
scroll to position [613, 230]
click at [357, 212] on icon at bounding box center [356, 209] width 5 height 6
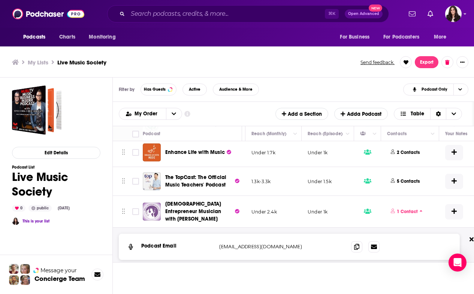
scroll to position [783, 226]
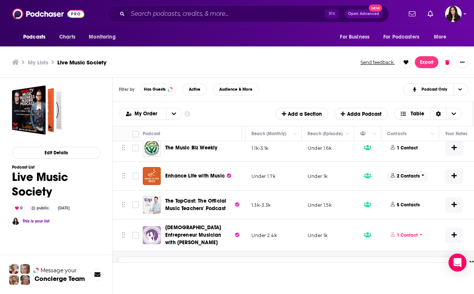
click at [412, 181] on span "2 Contacts" at bounding box center [407, 176] width 41 height 10
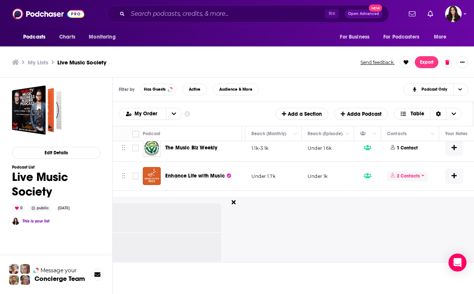
click at [412, 179] on p "2 Contacts" at bounding box center [408, 176] width 23 height 6
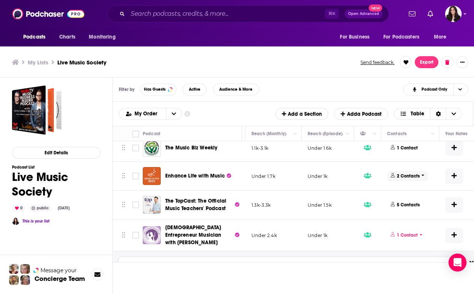
click at [412, 179] on p "2 Contacts" at bounding box center [408, 176] width 23 height 6
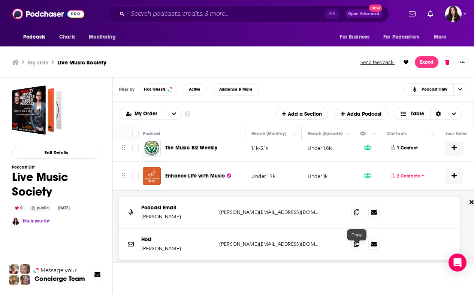
click at [356, 247] on icon at bounding box center [356, 244] width 5 height 6
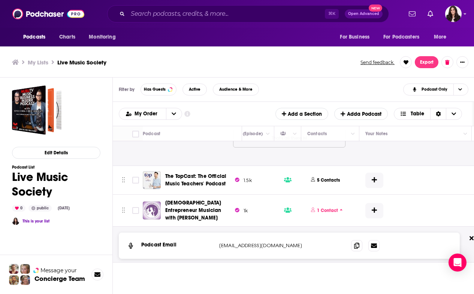
scroll to position [933, 306]
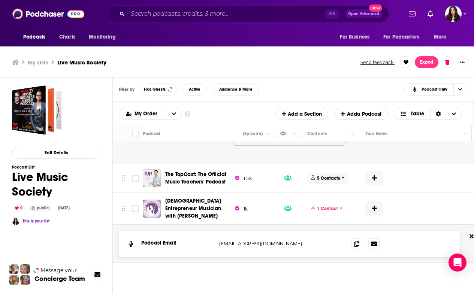
click at [328, 181] on p "5 Contacts" at bounding box center [328, 178] width 23 height 6
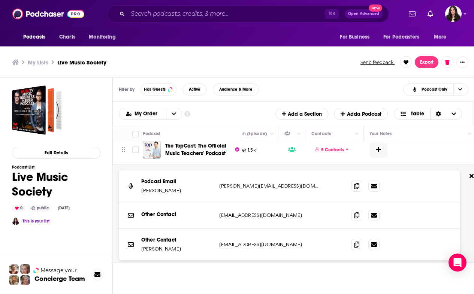
scroll to position [976, 301]
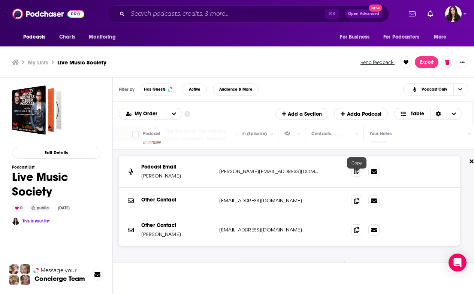
click at [358, 174] on icon at bounding box center [356, 171] width 5 height 6
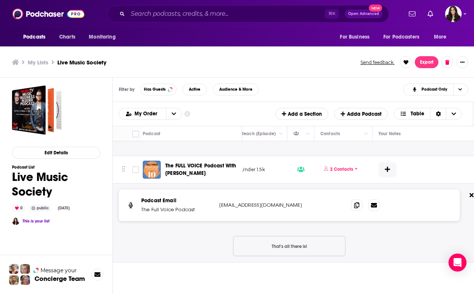
scroll to position [2752, 292]
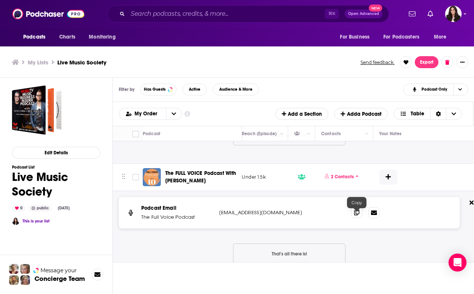
click at [359, 214] on icon at bounding box center [356, 212] width 5 height 6
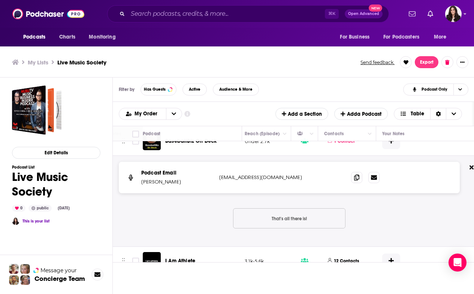
scroll to position [3588, 285]
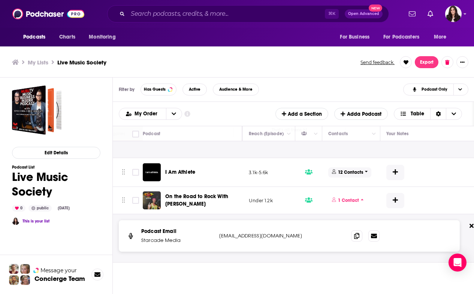
click at [357, 178] on span "12 Contacts" at bounding box center [349, 172] width 43 height 10
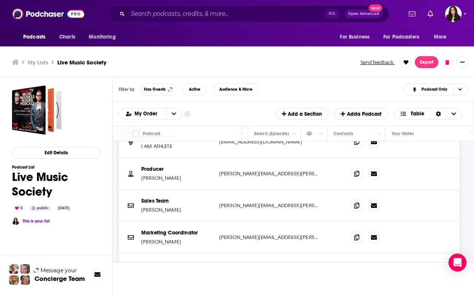
scroll to position [3645, 279]
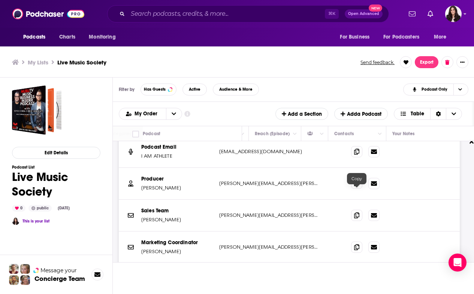
click at [357, 186] on icon at bounding box center [356, 183] width 5 height 6
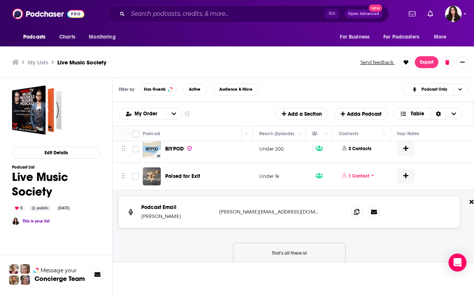
scroll to position [5077, 274]
click at [354, 151] on p "3 Contacts" at bounding box center [359, 148] width 23 height 6
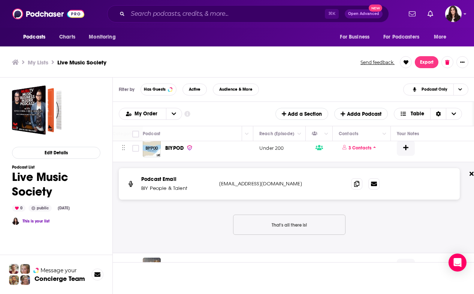
scroll to position [5090, 274]
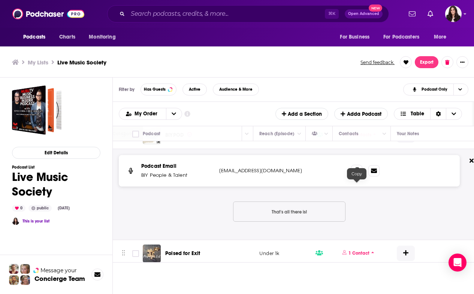
click at [356, 173] on icon at bounding box center [356, 170] width 5 height 6
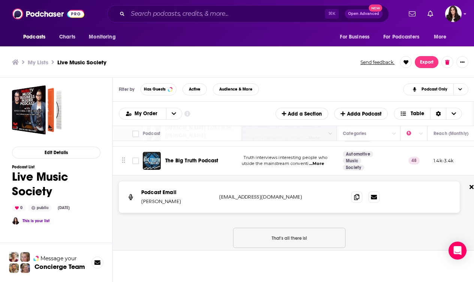
scroll to position [9866, 44]
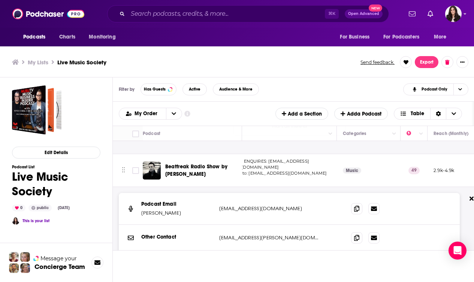
click at [292, 213] on p "[EMAIL_ADDRESS][DOMAIN_NAME]" at bounding box center [268, 208] width 99 height 7
click at [220, 183] on span "...More" at bounding box center [212, 180] width 15 height 6
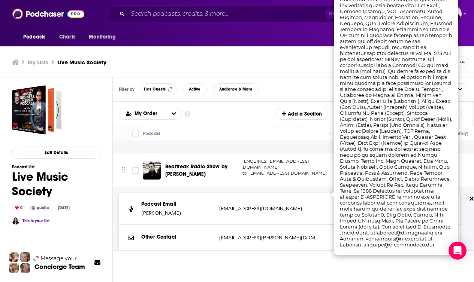
scroll to position [0, 0]
click at [291, 220] on div "Podcast Email [PERSON_NAME] [EMAIL_ADDRESS][DOMAIN_NAME] [EMAIL_ADDRESS][DOMAIN…" at bounding box center [289, 209] width 341 height 32
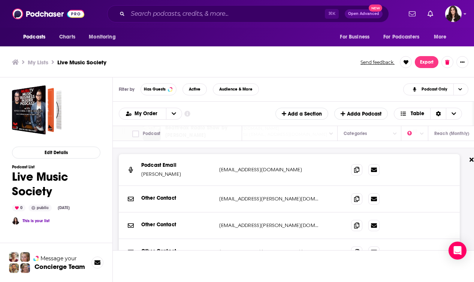
scroll to position [9880, 43]
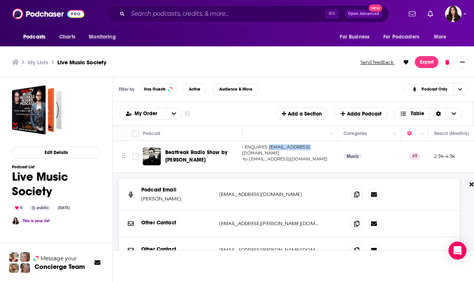
drag, startPoint x: 269, startPoint y: 175, endPoint x: 320, endPoint y: 173, distance: 50.9
click at [320, 157] on p "FOR DJ BOOKING ENQUIRES: [EMAIL_ADDRESS][PERSON_NAME][DOMAIN_NAME]" at bounding box center [268, 151] width 126 height 12
copy span "[EMAIL_ADDRESS][PERSON_NAME][DOMAIN_NAME]"
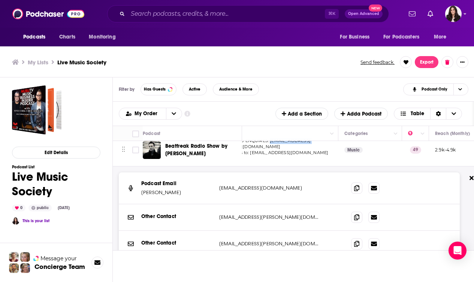
scroll to position [9887, 42]
click at [221, 162] on span "...More" at bounding box center [213, 159] width 15 height 6
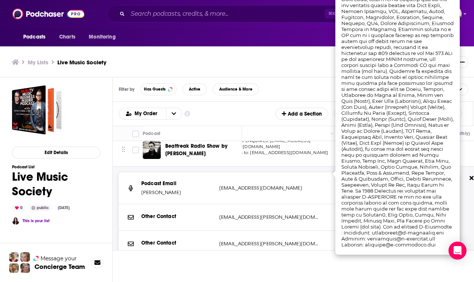
scroll to position [0, 0]
